Goal: Information Seeking & Learning: Learn about a topic

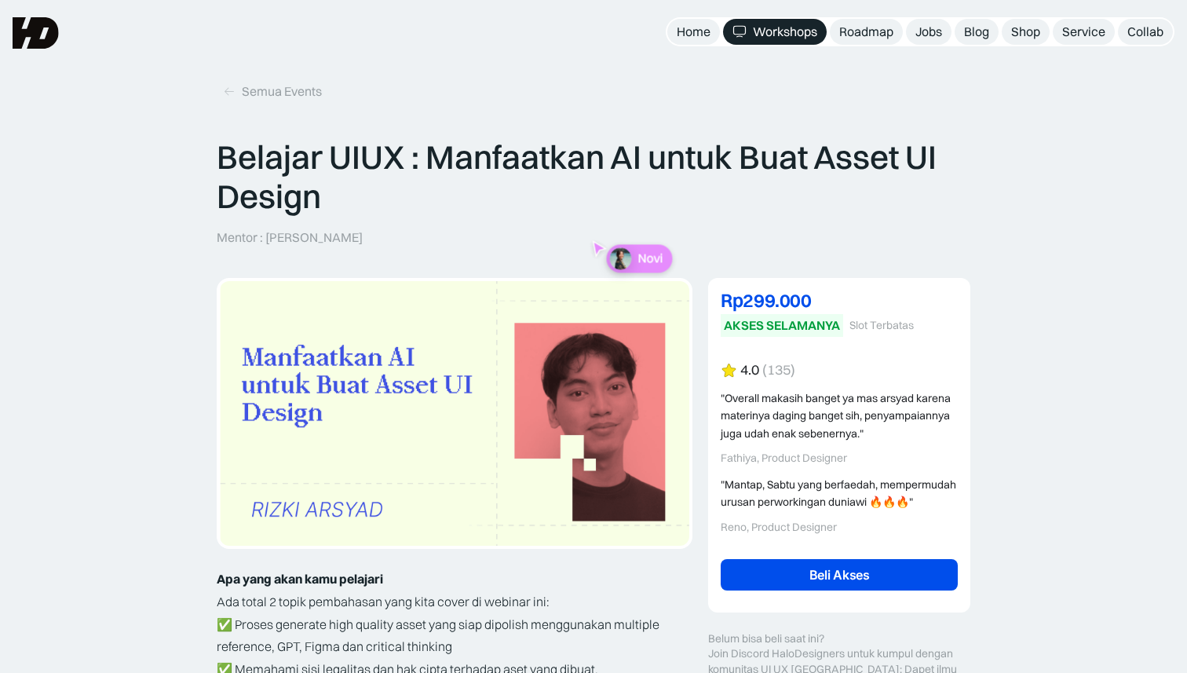
click at [57, 42] on img at bounding box center [36, 32] width 46 height 31
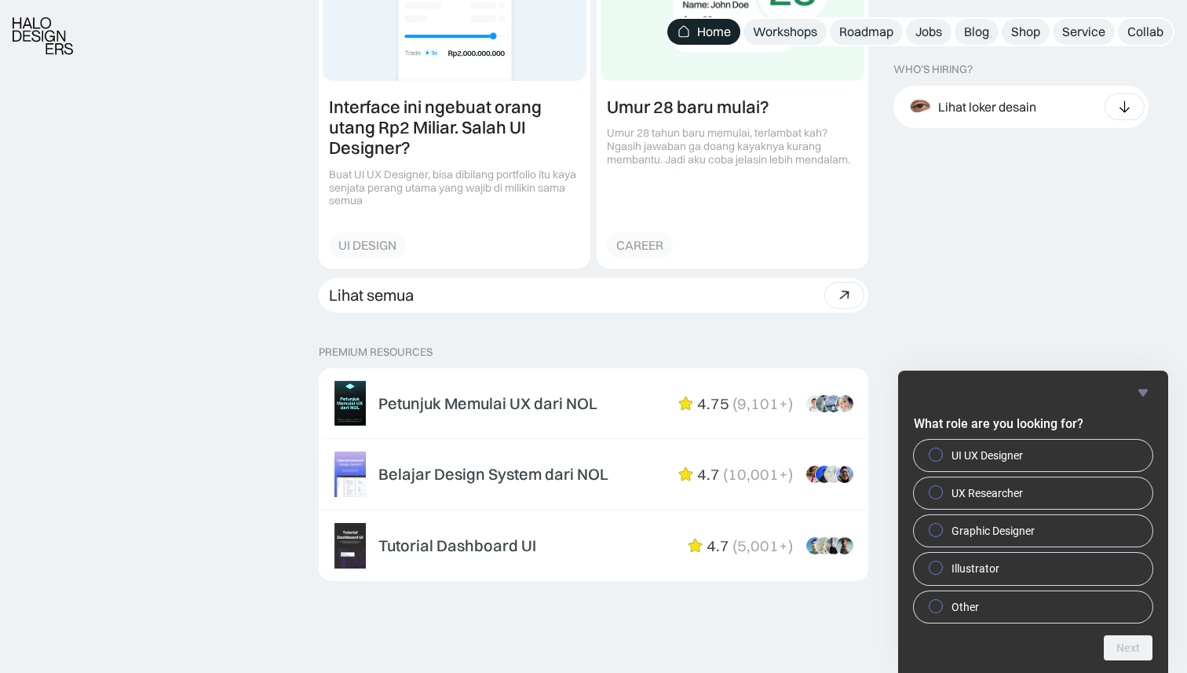
scroll to position [2219, 0]
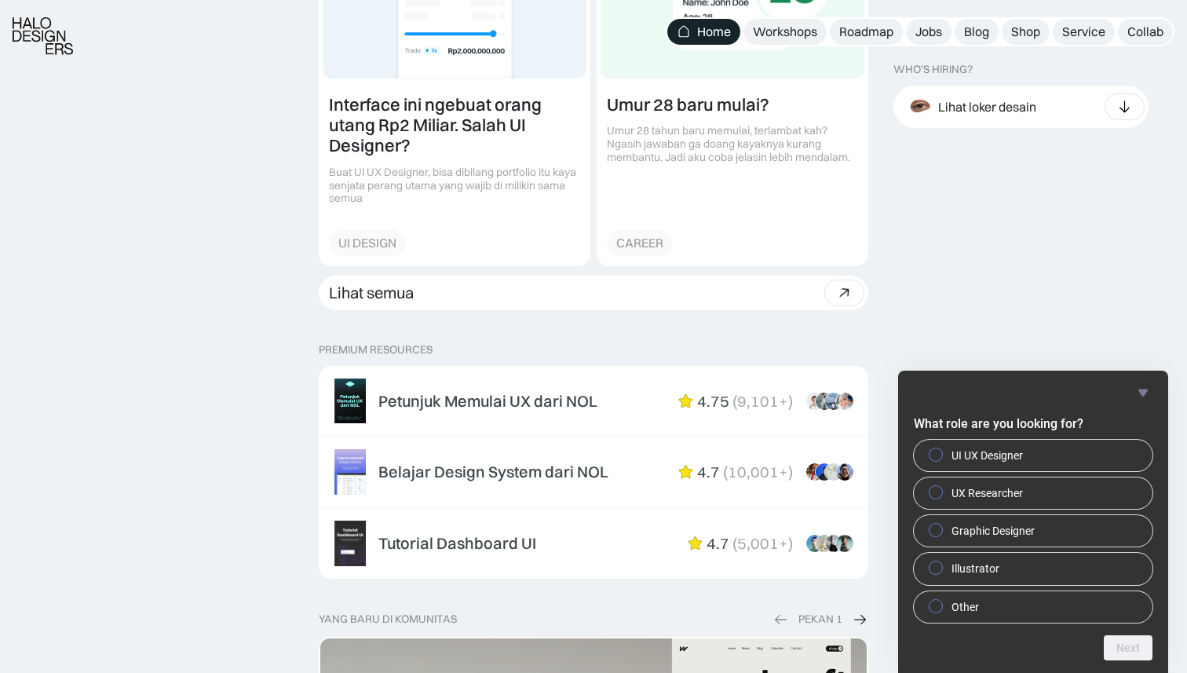
click at [1144, 388] on icon "Hide survey" at bounding box center [1143, 392] width 19 height 19
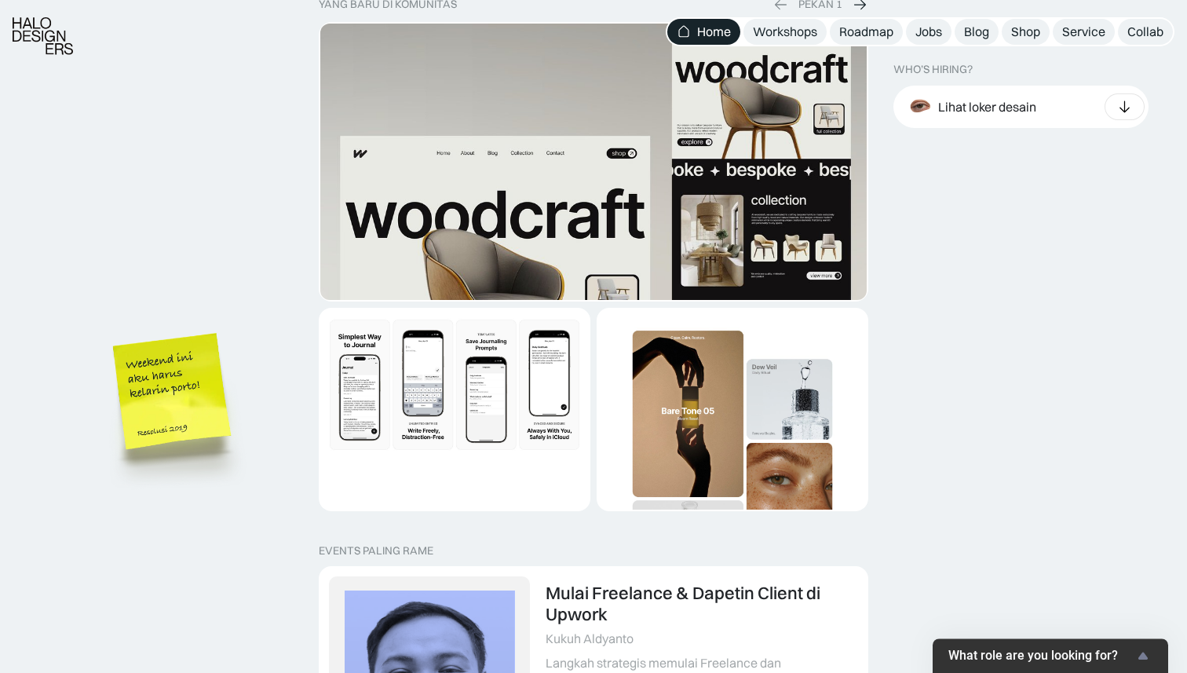
scroll to position [2831, 0]
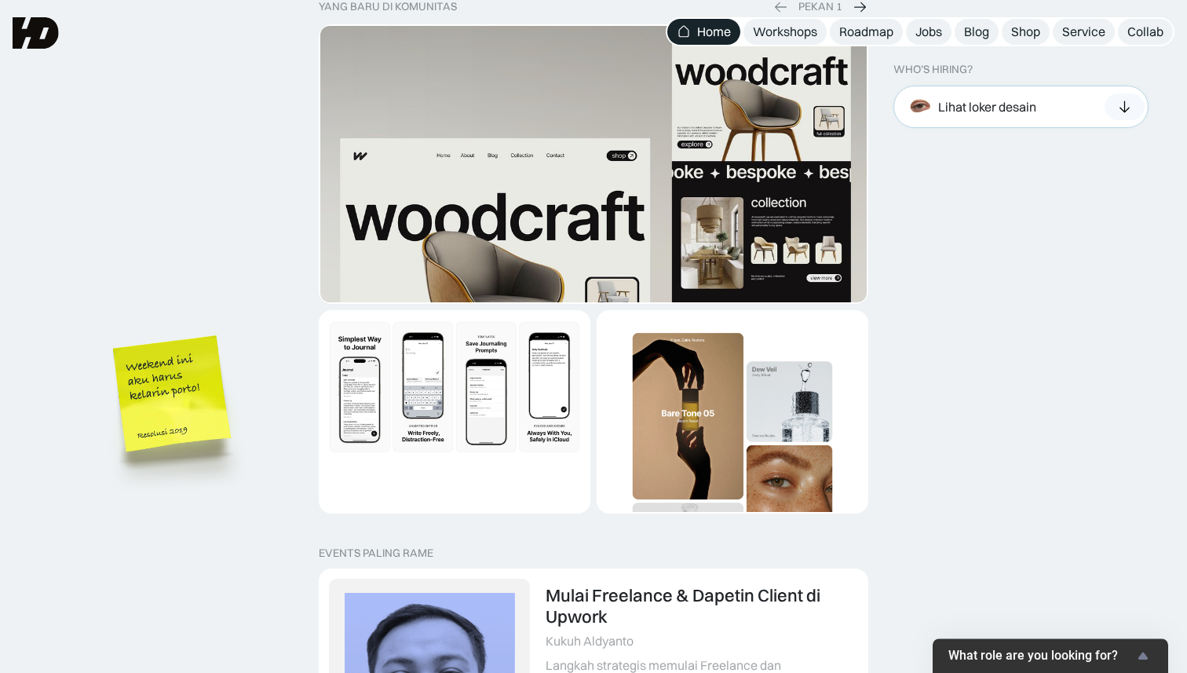
click at [1119, 107] on icon at bounding box center [1125, 107] width 16 height 16
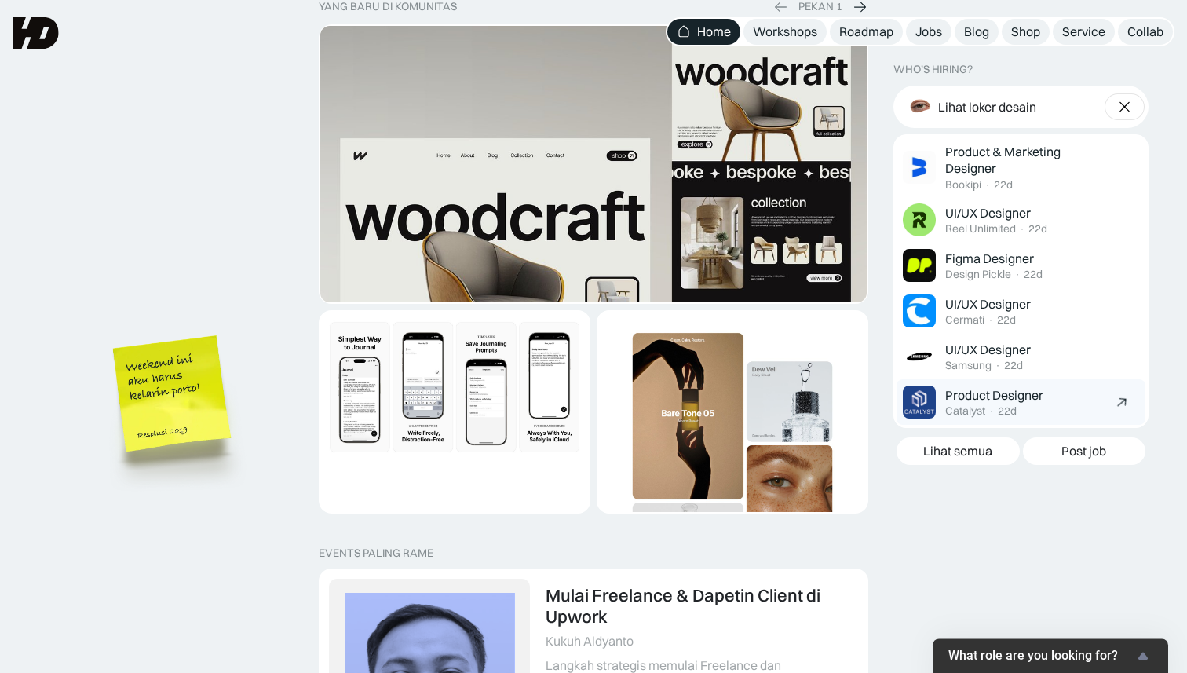
click at [1120, 400] on img at bounding box center [1121, 403] width 21 height 22
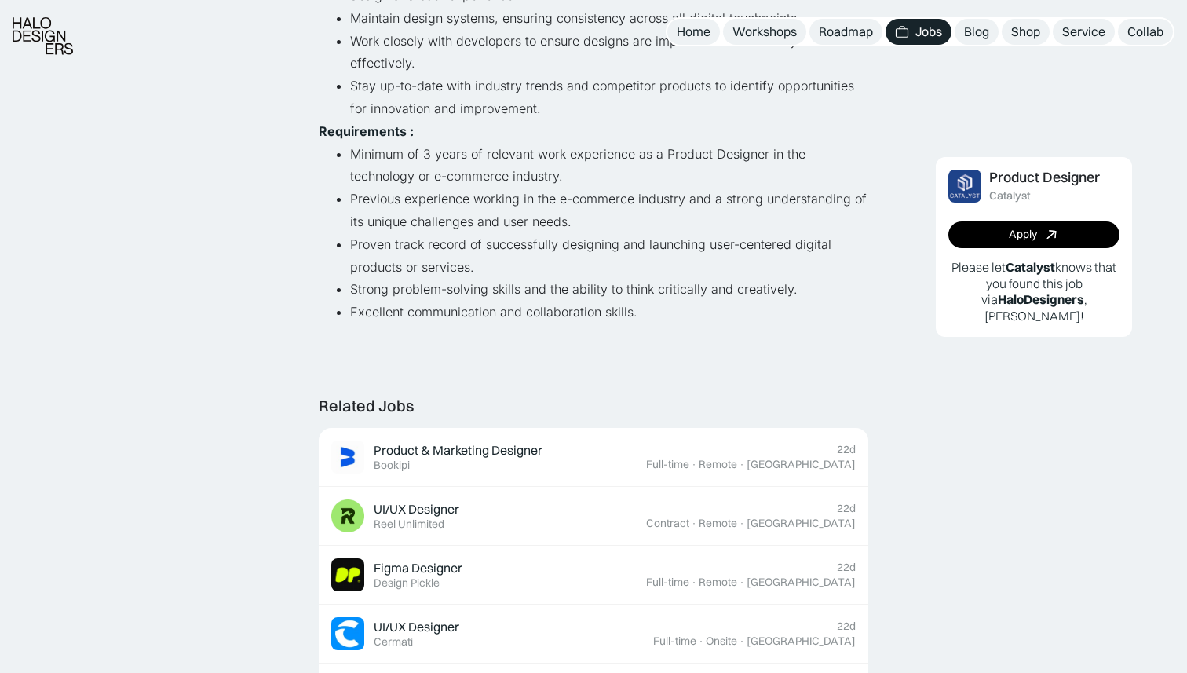
scroll to position [485, 0]
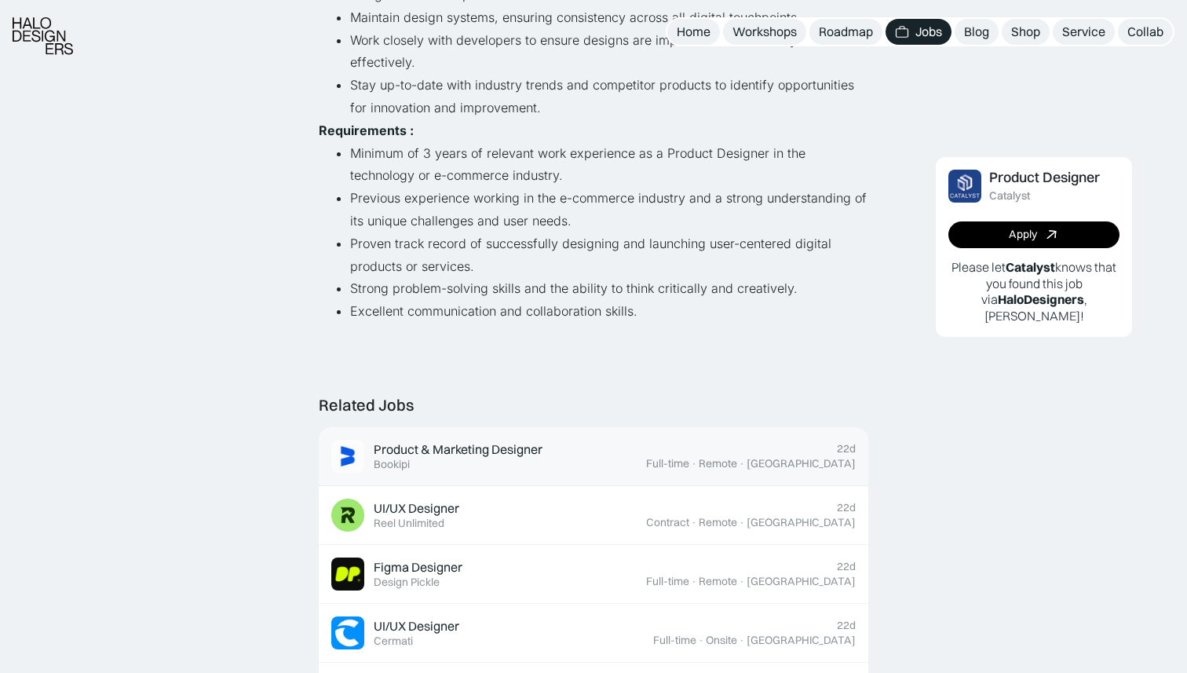
click at [461, 453] on div "Product & Marketing Designer" at bounding box center [458, 449] width 169 height 16
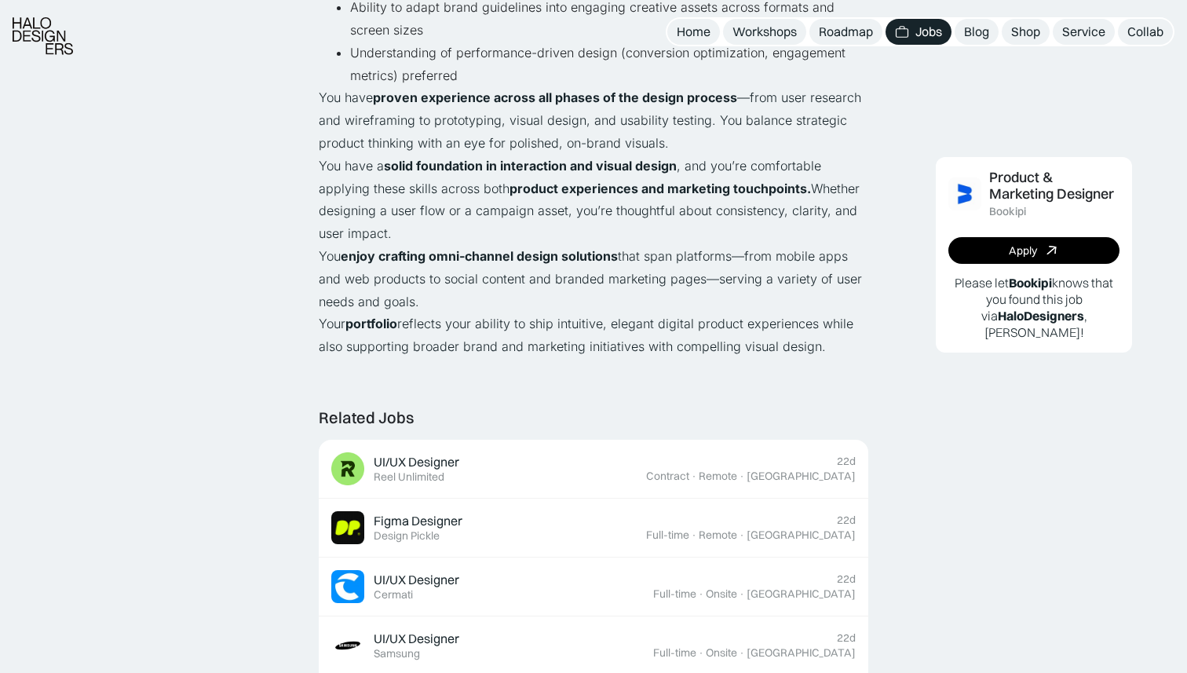
scroll to position [1224, 0]
